Goal: Task Accomplishment & Management: Use online tool/utility

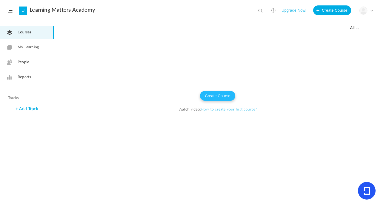
click at [212, 95] on button "Create Course" at bounding box center [217, 96] width 35 height 10
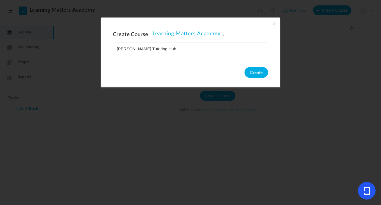
drag, startPoint x: 135, startPoint y: 49, endPoint x: 183, endPoint y: 49, distance: 48.3
click at [183, 49] on input "name" at bounding box center [190, 49] width 155 height 12
click at [255, 69] on button "Create" at bounding box center [256, 72] width 24 height 11
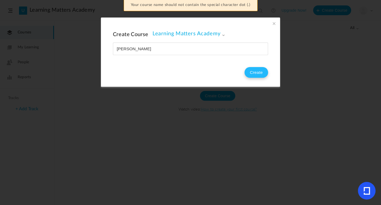
click at [255, 72] on button "Create" at bounding box center [256, 72] width 24 height 11
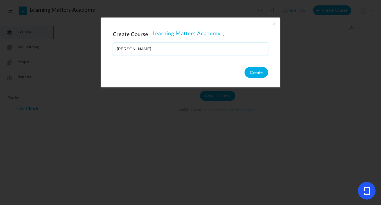
click at [154, 48] on input "name" at bounding box center [190, 49] width 155 height 12
click at [122, 50] on input "name" at bounding box center [190, 49] width 155 height 12
type input "[PERSON_NAME]"
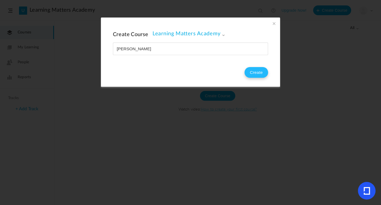
click at [261, 72] on button "Create" at bounding box center [256, 72] width 24 height 11
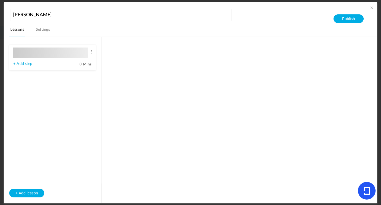
type input "Lesson 1"
type input "0"
type input "Step 1"
